Goal: Find contact information: Find contact information

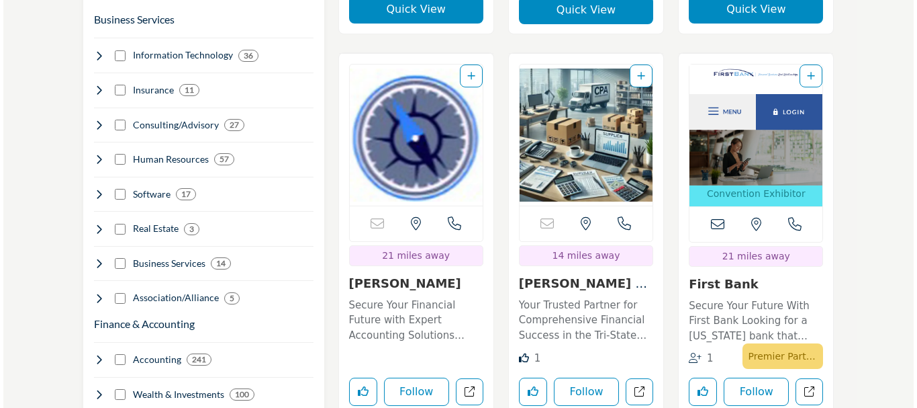
scroll to position [899, 0]
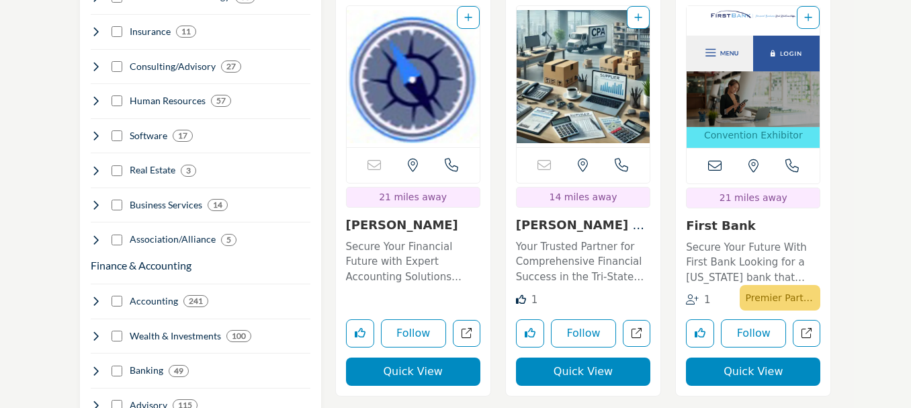
click at [412, 357] on button "Quick View" at bounding box center [413, 371] width 134 height 28
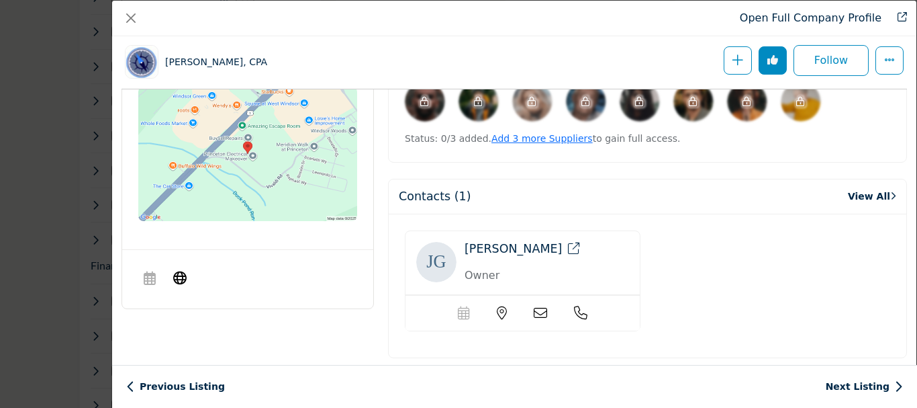
scroll to position [784, 0]
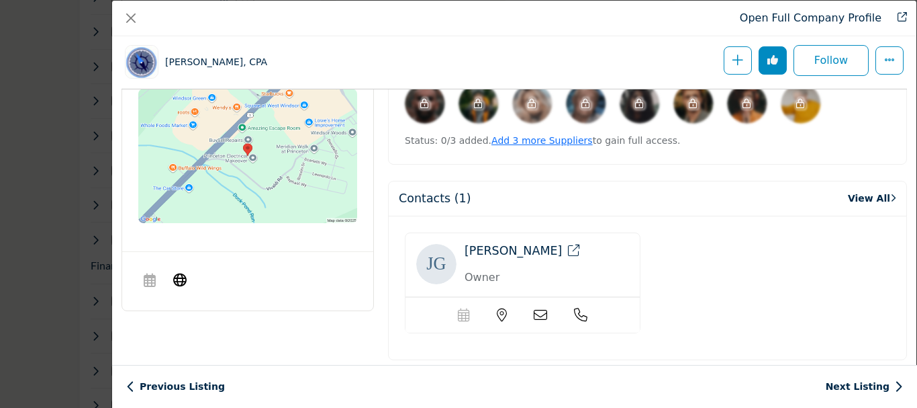
click at [534, 318] on icon "Company Data Modal" at bounding box center [540, 314] width 13 height 13
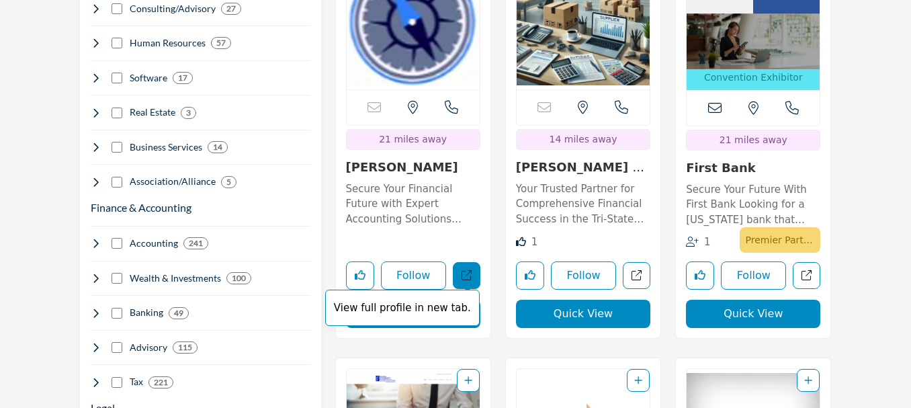
scroll to position [957, 0]
click at [421, 289] on span "View full profile in new tab." at bounding box center [402, 307] width 154 height 37
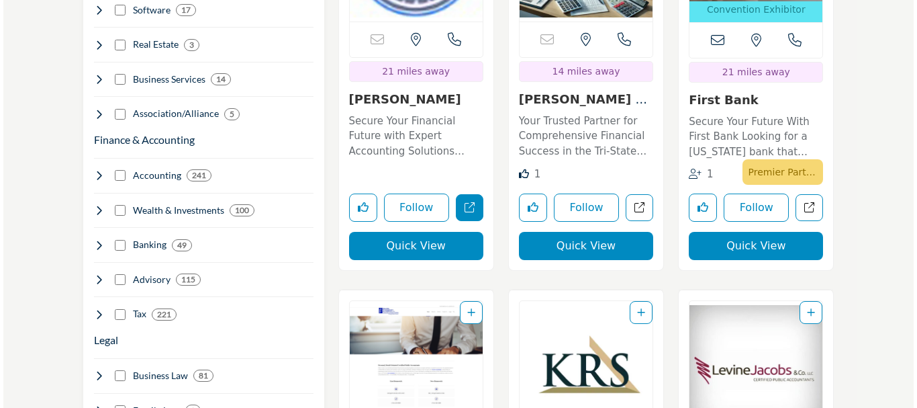
scroll to position [1027, 0]
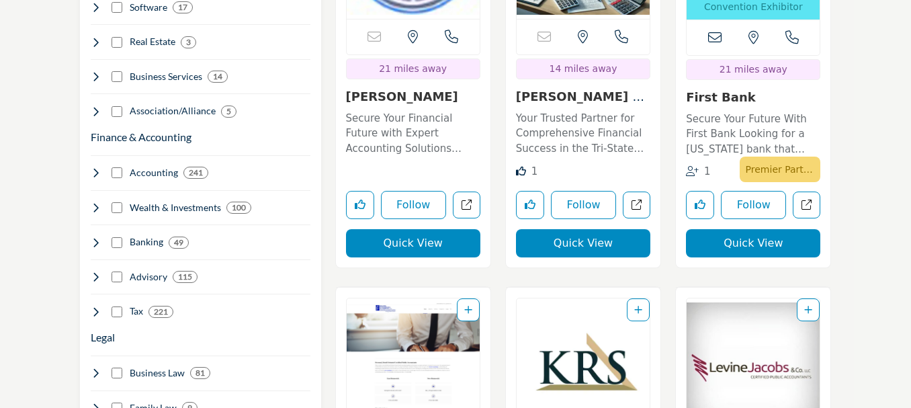
click at [584, 229] on button "Quick View" at bounding box center [583, 243] width 134 height 28
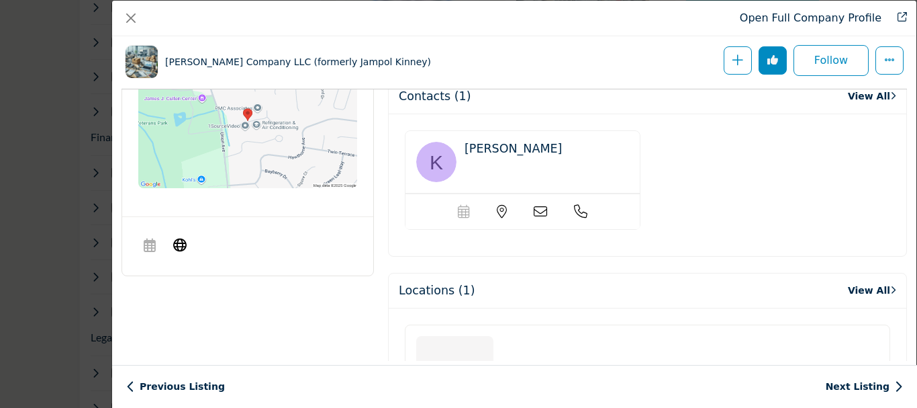
scroll to position [887, 0]
click at [184, 240] on icon "Company Data Modal" at bounding box center [179, 244] width 13 height 16
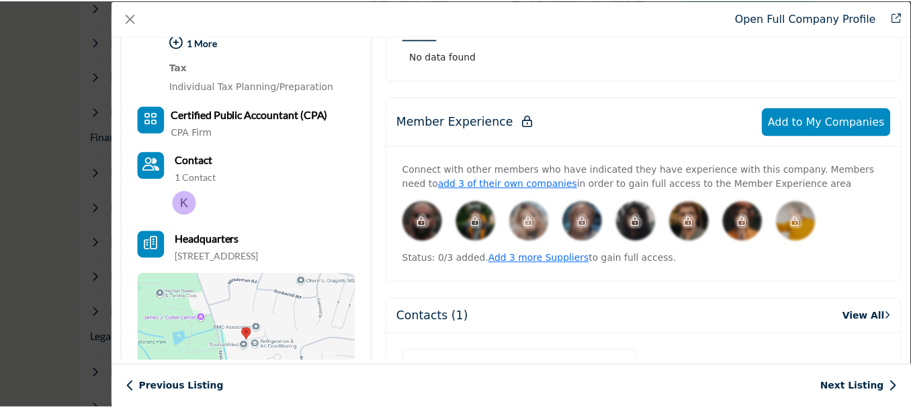
scroll to position [0, 0]
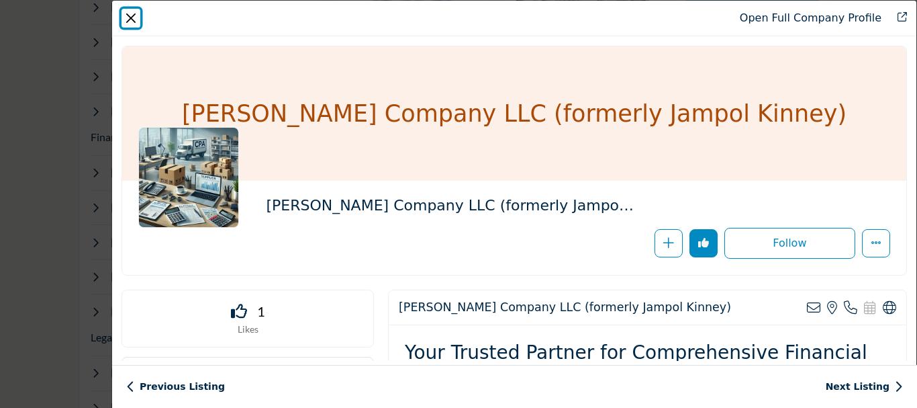
click at [127, 17] on button "Close" at bounding box center [131, 18] width 19 height 19
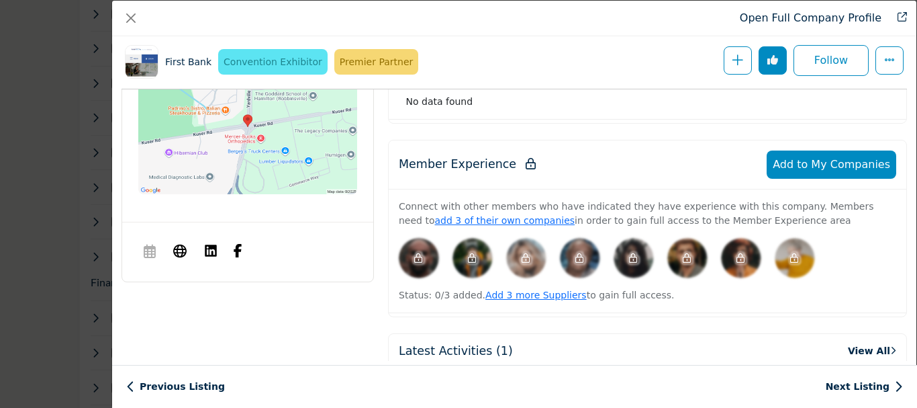
scroll to position [635, 0]
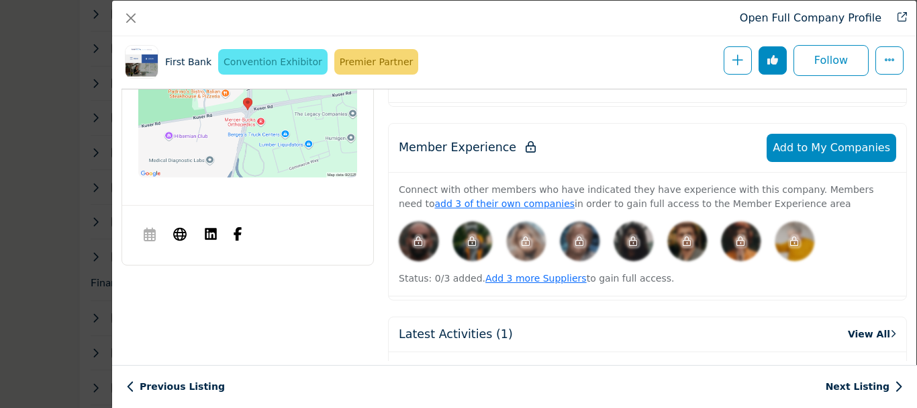
click at [238, 235] on img "Company Data Modal" at bounding box center [237, 233] width 13 height 13
click at [183, 227] on icon "Company Data Modal" at bounding box center [179, 233] width 13 height 16
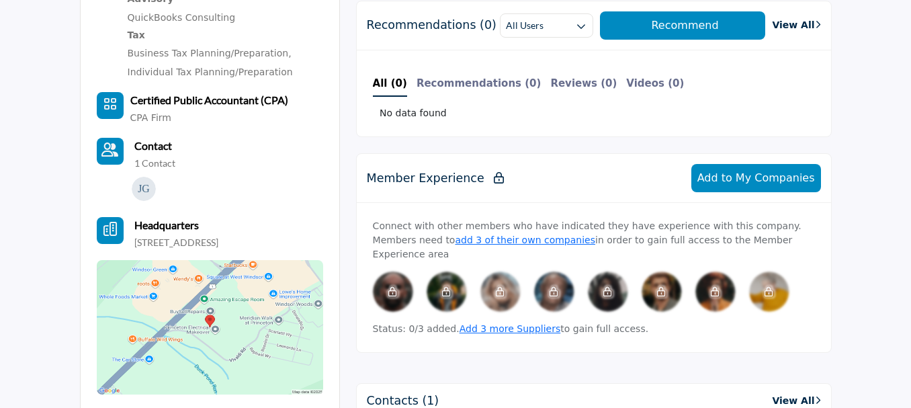
scroll to position [714, 0]
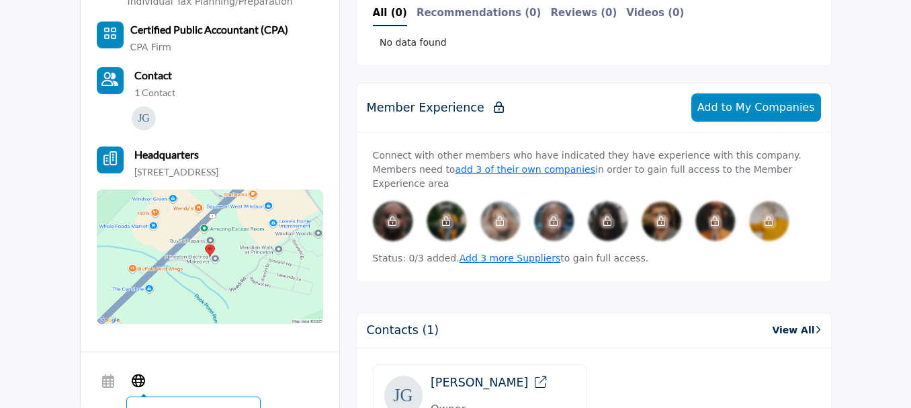
click at [147, 375] on span "Visit Website" at bounding box center [138, 381] width 24 height 27
